Goal: Task Accomplishment & Management: Use online tool/utility

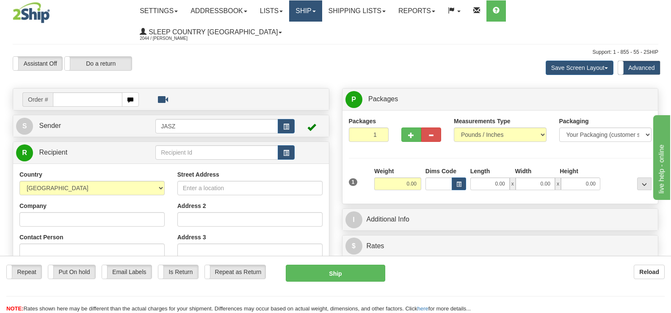
click at [322, 11] on link "Ship" at bounding box center [305, 10] width 33 height 21
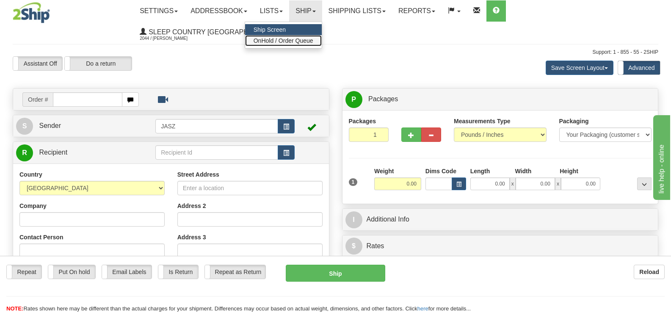
click at [313, 41] on span "OnHold / Order Queue" at bounding box center [284, 40] width 60 height 7
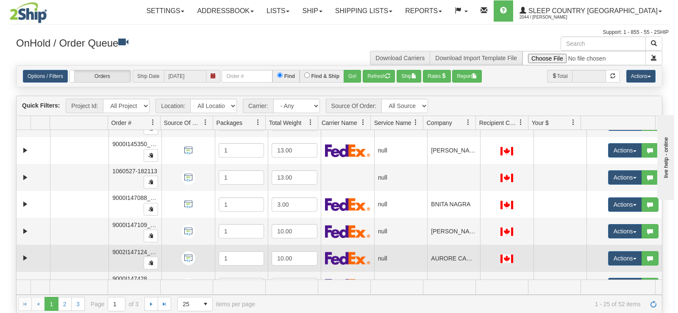
scroll to position [423, 0]
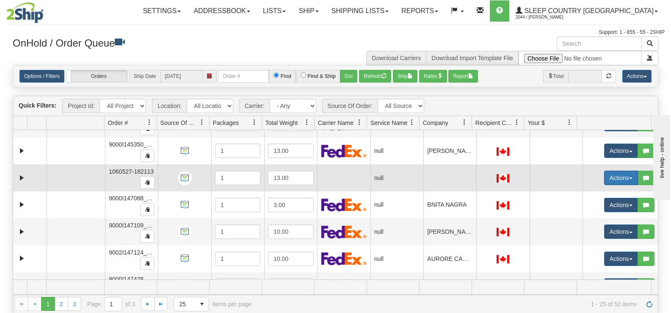
click at [621, 182] on button "Actions" at bounding box center [621, 178] width 34 height 14
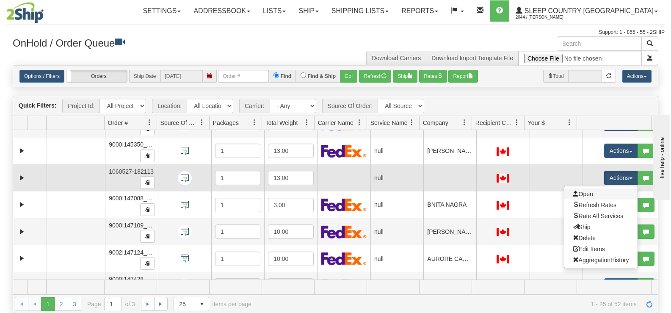
click at [598, 193] on link "Open" at bounding box center [600, 193] width 73 height 11
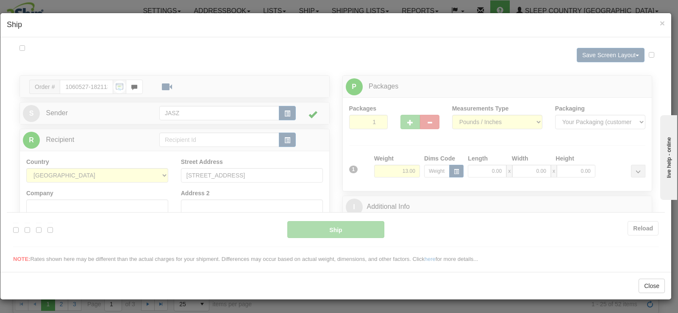
scroll to position [0, 0]
type input "09:48"
type input "16:00"
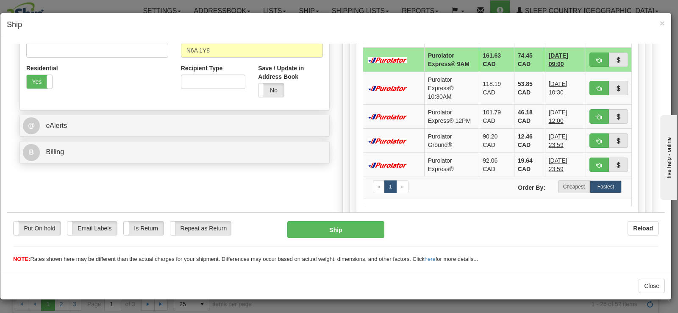
scroll to position [296, 0]
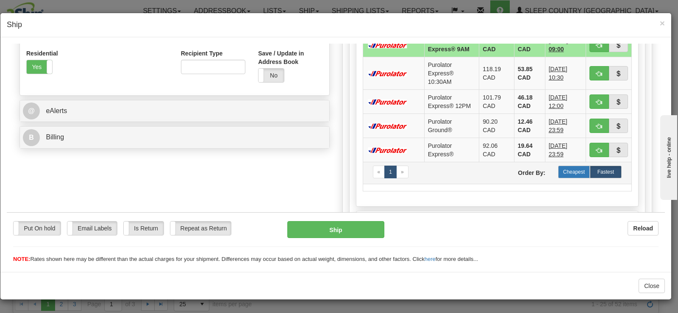
click at [567, 172] on label "Cheapest" at bounding box center [574, 171] width 32 height 13
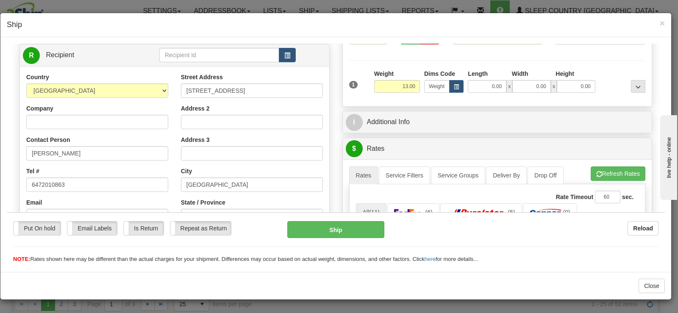
scroll to position [0, 0]
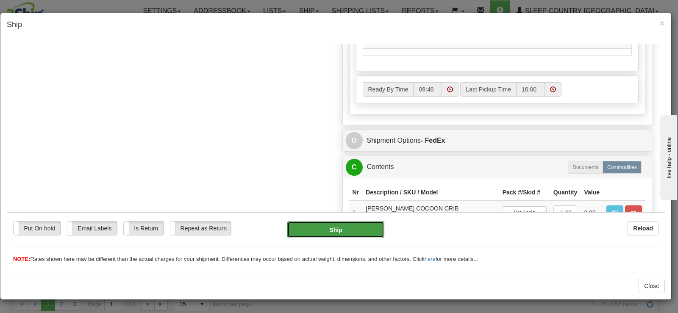
click at [365, 228] on button "Ship" at bounding box center [335, 229] width 97 height 17
type input "92"
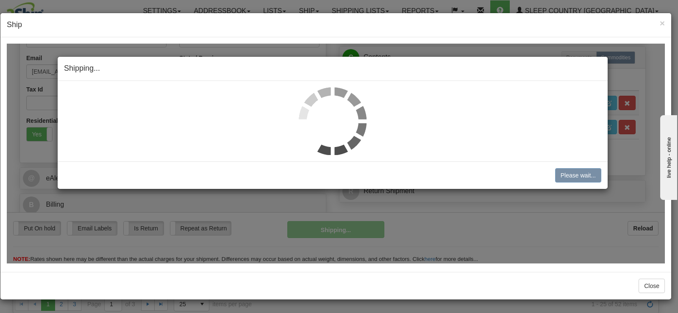
scroll to position [232, 0]
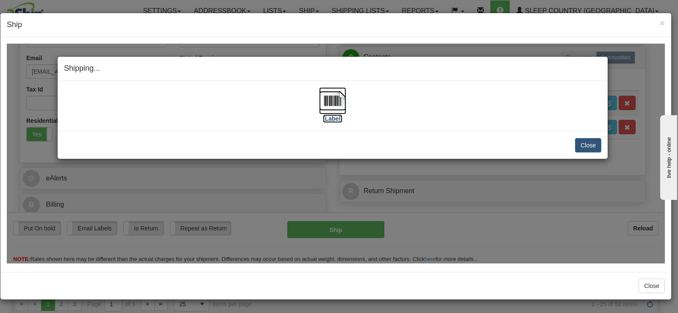
click at [331, 100] on img at bounding box center [332, 100] width 27 height 27
click at [576, 144] on button "Close" at bounding box center [588, 145] width 26 height 14
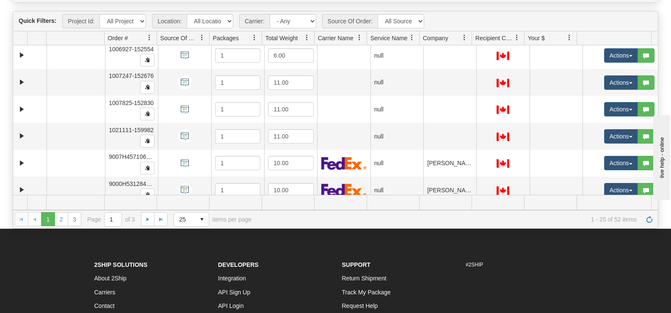
scroll to position [0, 0]
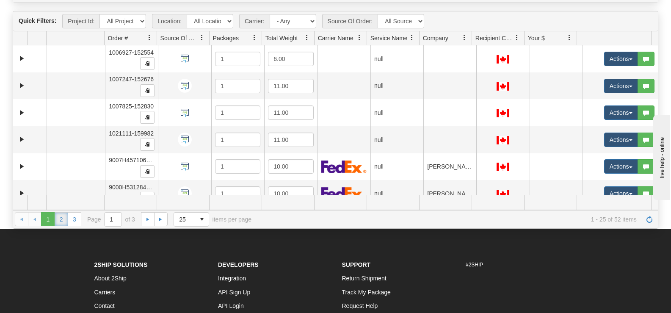
click at [63, 221] on link "2" at bounding box center [62, 219] width 14 height 14
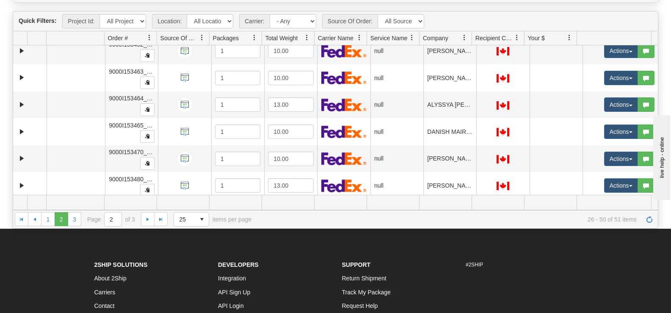
scroll to position [524, 0]
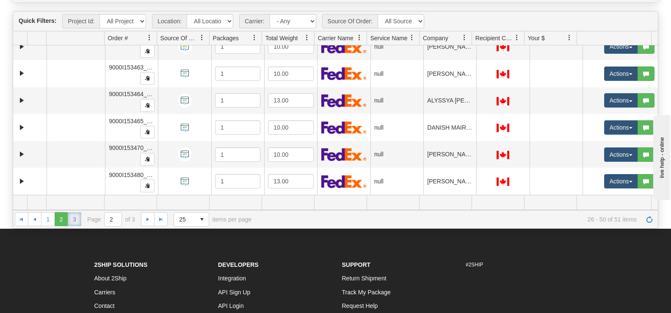
drag, startPoint x: 74, startPoint y: 221, endPoint x: 77, endPoint y: 210, distance: 11.9
click at [73, 221] on link "3" at bounding box center [75, 219] width 14 height 14
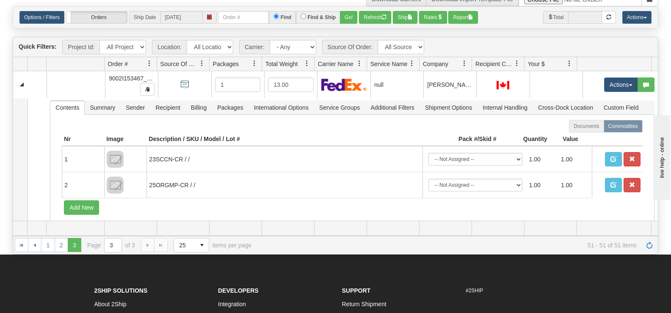
scroll to position [0, 0]
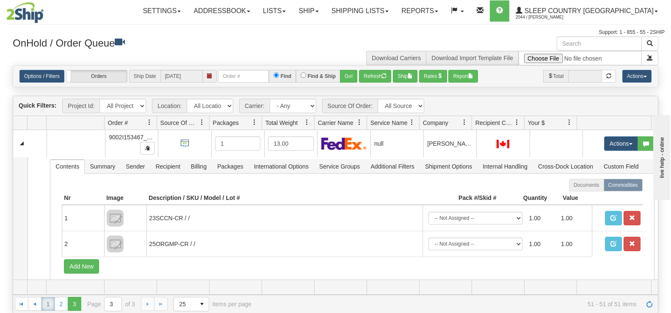
click at [45, 302] on link "1" at bounding box center [48, 304] width 14 height 14
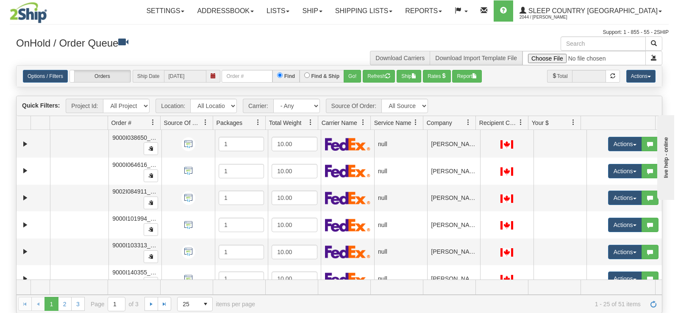
scroll to position [254, 0]
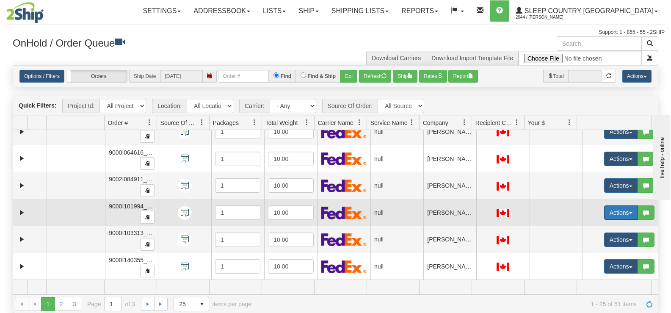
click at [604, 210] on button "Actions" at bounding box center [621, 212] width 34 height 14
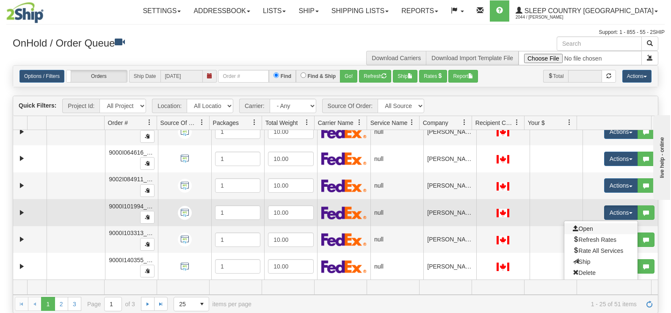
click at [596, 225] on link "Open" at bounding box center [600, 228] width 73 height 11
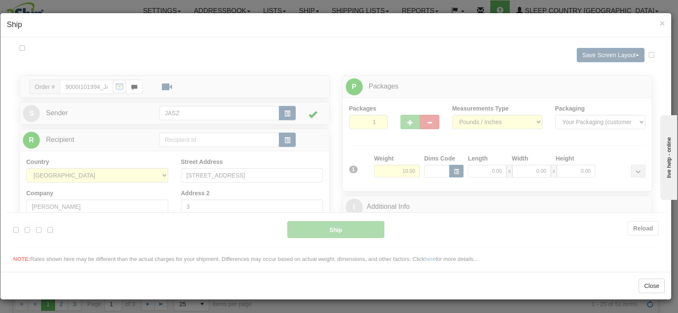
scroll to position [0, 0]
type input "09:49"
type input "16:00"
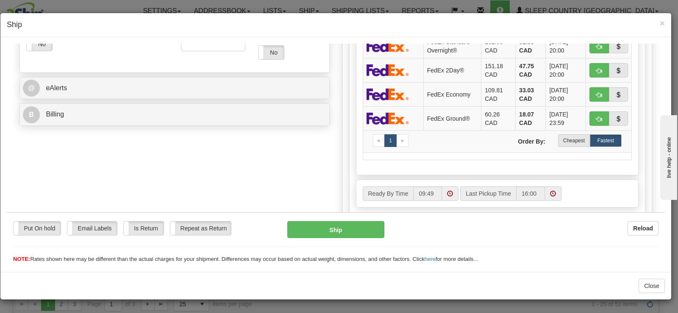
scroll to position [339, 0]
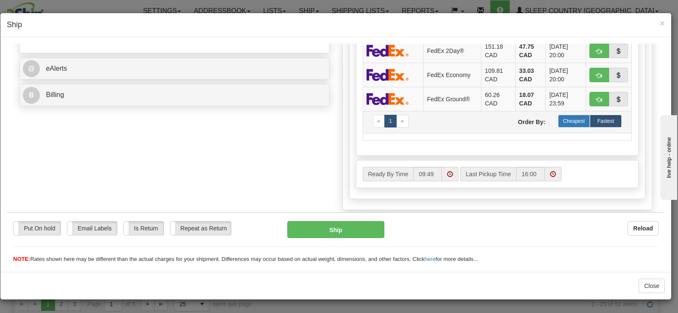
click at [573, 125] on label "Cheapest" at bounding box center [574, 120] width 32 height 13
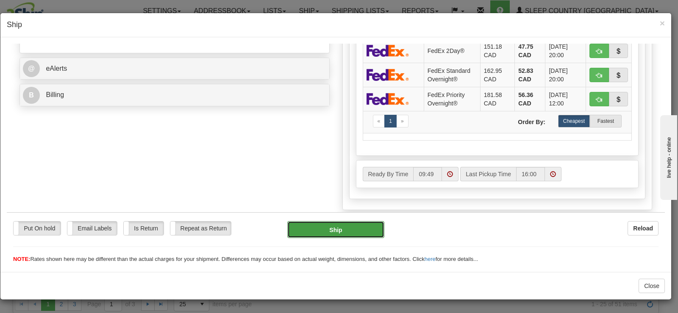
click at [356, 227] on button "Ship" at bounding box center [335, 229] width 97 height 17
type input "92"
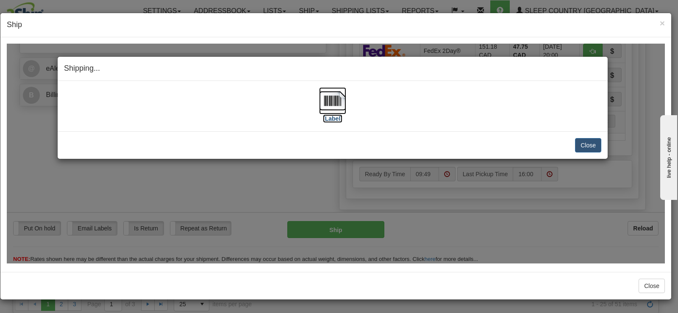
click at [327, 107] on img at bounding box center [332, 100] width 27 height 27
click at [580, 141] on button "Close" at bounding box center [588, 145] width 26 height 14
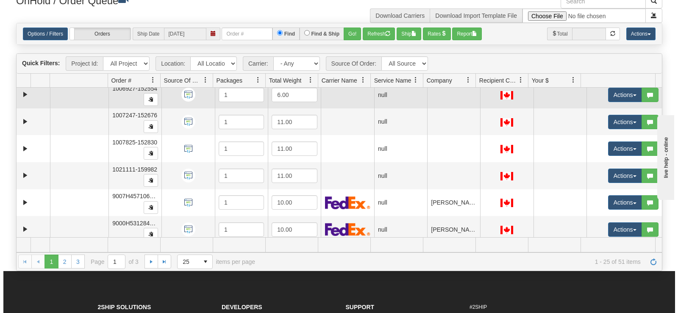
scroll to position [0, 0]
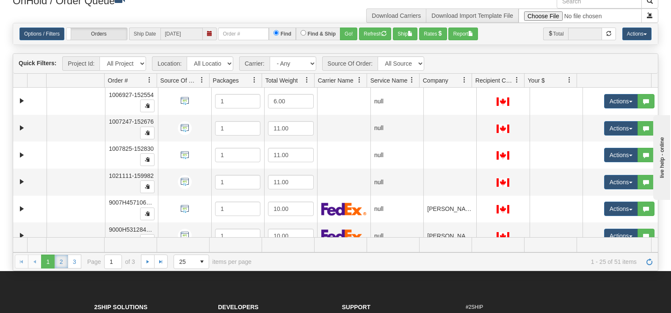
click at [61, 259] on link "2" at bounding box center [62, 262] width 14 height 14
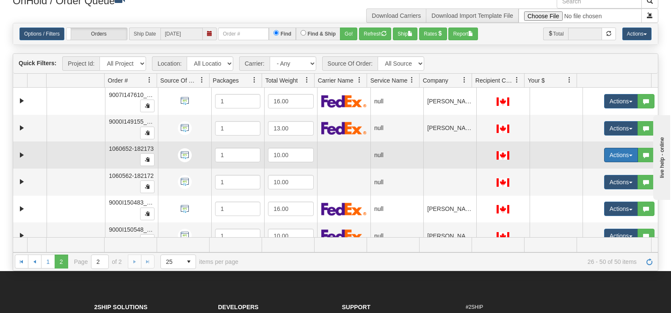
click at [606, 154] on button "Actions" at bounding box center [621, 155] width 34 height 14
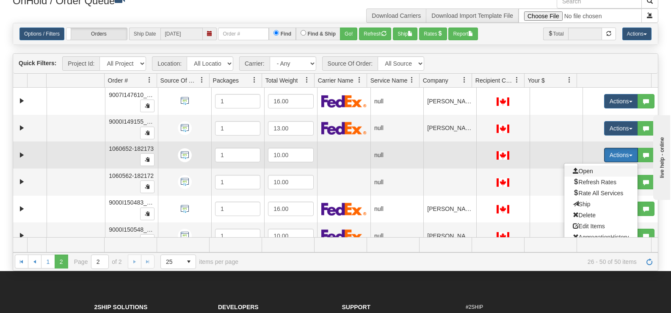
click at [573, 171] on span "Open" at bounding box center [583, 171] width 20 height 7
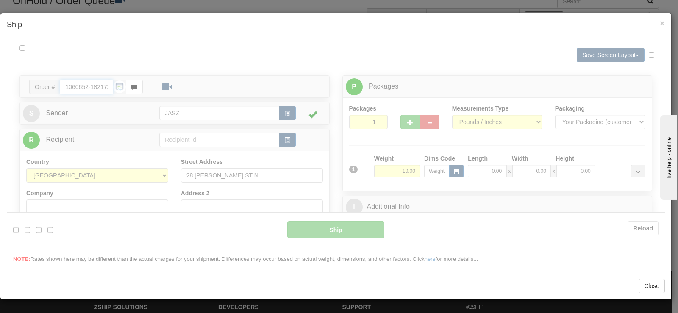
type input "09:50"
type input "16:00"
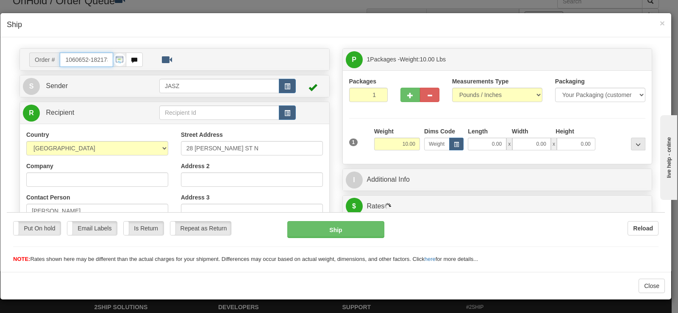
scroll to position [42, 0]
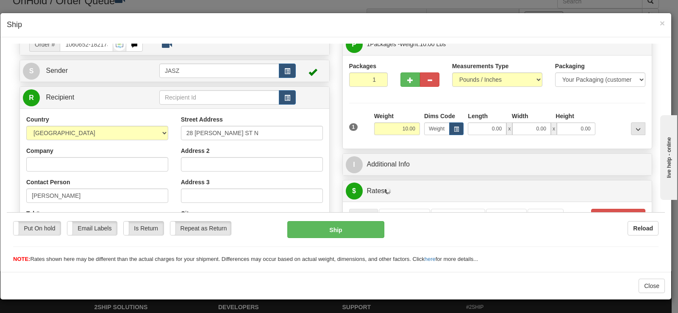
click at [665, 24] on div "× Ship" at bounding box center [335, 25] width 670 height 24
click at [662, 24] on span "×" at bounding box center [661, 23] width 5 height 10
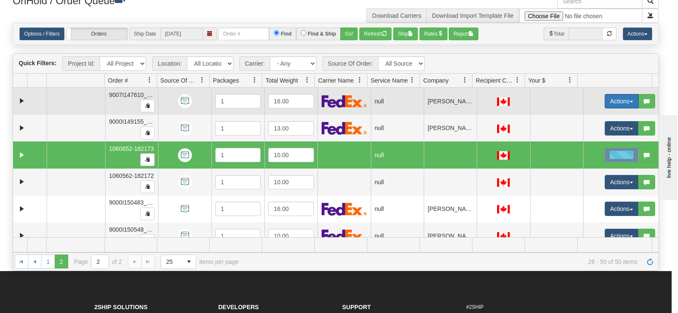
scroll to position [0, 0]
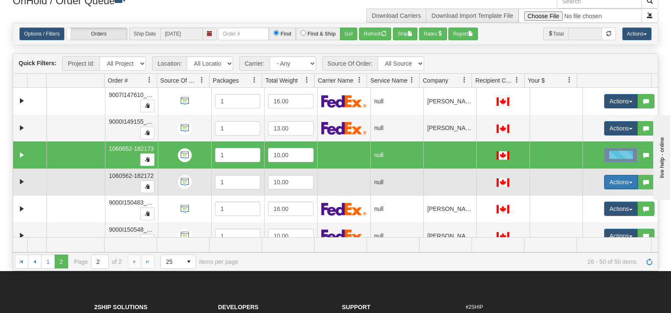
click at [604, 181] on button "Actions" at bounding box center [621, 182] width 34 height 14
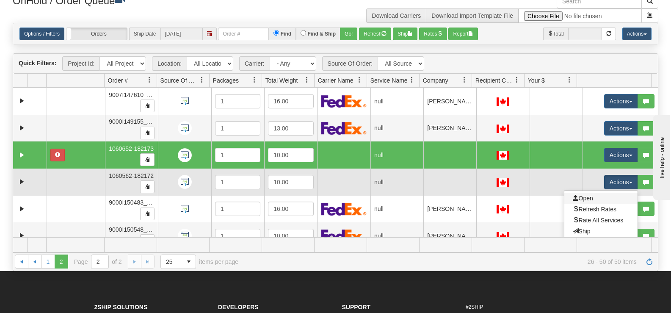
click at [592, 198] on link "Open" at bounding box center [600, 198] width 73 height 11
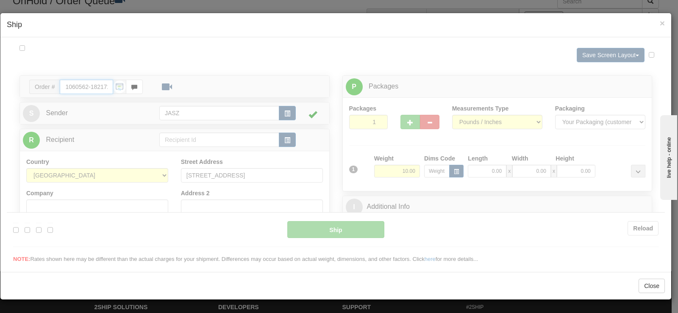
type input "09:51"
type input "16:00"
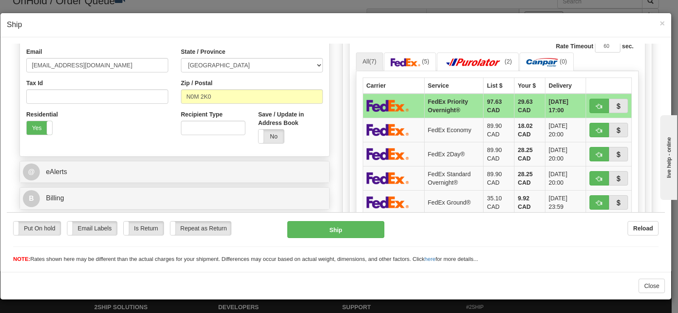
scroll to position [296, 0]
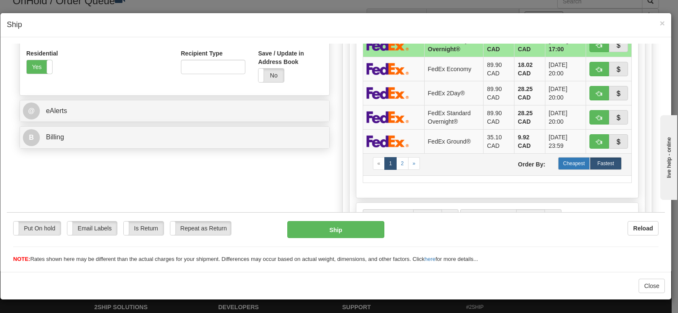
click at [564, 165] on label "Cheapest" at bounding box center [574, 163] width 32 height 13
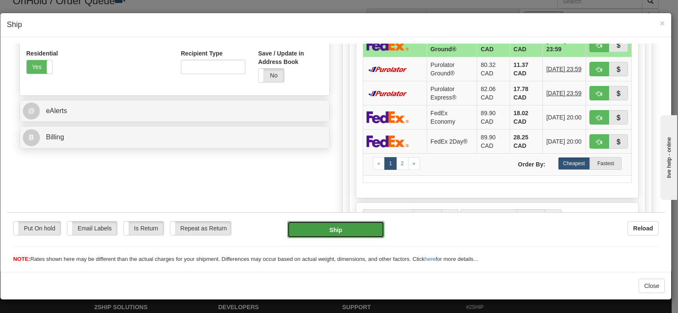
click at [368, 227] on button "Ship" at bounding box center [335, 229] width 97 height 17
type input "92"
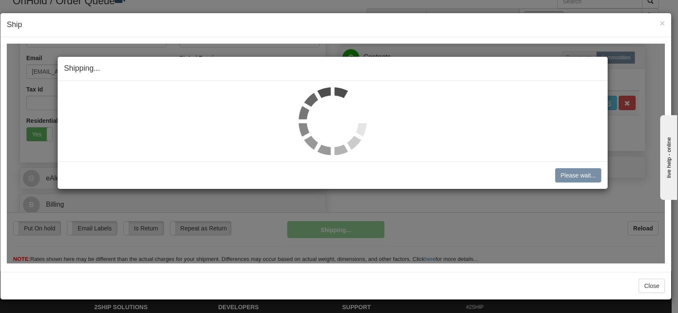
scroll to position [229, 0]
click at [331, 114] on img at bounding box center [333, 121] width 68 height 68
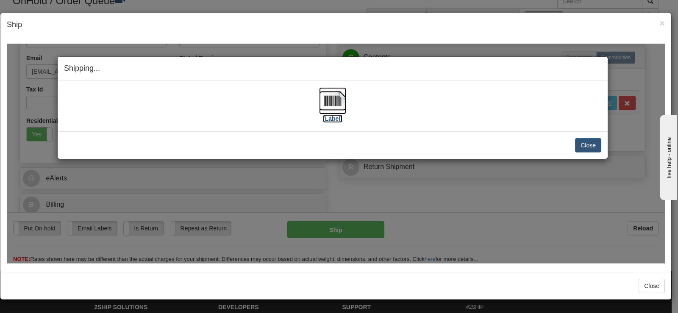
click at [331, 114] on label "[Label]" at bounding box center [332, 118] width 19 height 8
click at [594, 140] on button "Close" at bounding box center [588, 145] width 26 height 14
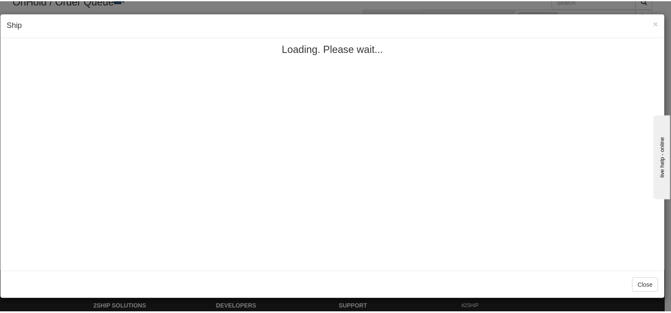
scroll to position [0, 0]
